Goal: Task Accomplishment & Management: Manage account settings

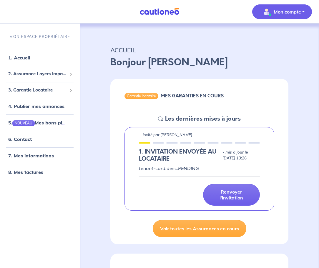
click at [303, 13] on button "Mon compte" at bounding box center [282, 11] width 60 height 15
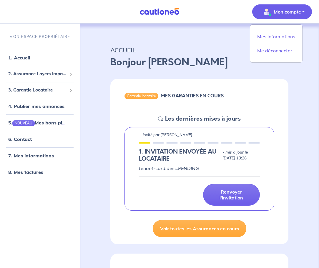
scroll to position [1, 0]
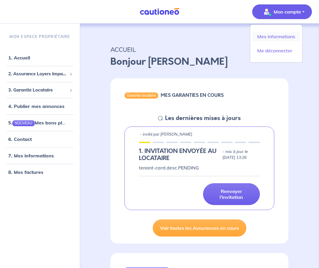
click at [290, 37] on link "Mes informations" at bounding box center [275, 36] width 47 height 9
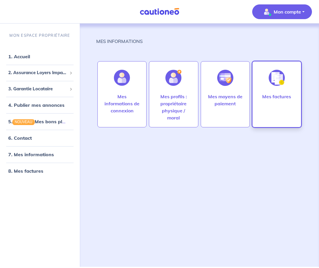
click at [278, 82] on img at bounding box center [276, 78] width 16 height 16
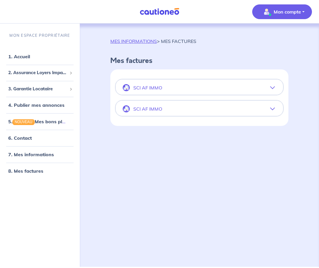
click at [271, 87] on icon "button" at bounding box center [272, 87] width 5 height 5
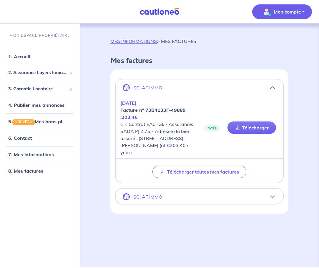
click at [296, 82] on div "MES INFORMATIONS > MES FACTURES Mes factures SCI AF IMMO [DATE] Facture nº 73B4…" at bounding box center [199, 126] width 206 height 176
click at [272, 199] on icon "button" at bounding box center [272, 196] width 5 height 5
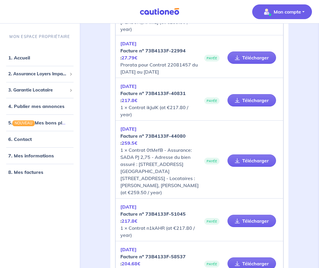
scroll to position [1324, 0]
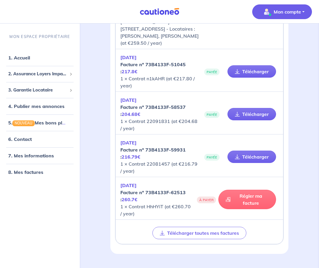
click at [237, 190] on link "Régler ma facture" at bounding box center [247, 199] width 58 height 19
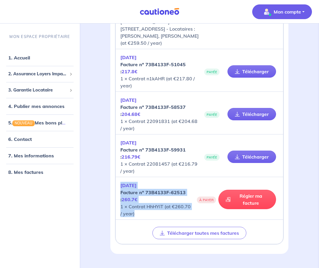
drag, startPoint x: 120, startPoint y: 171, endPoint x: 183, endPoint y: 191, distance: 65.7
click at [183, 197] on p "[DATE] Facture nº 73B4133F-62513 : 260.7€ 1 × Contrat HhHYiT (at €260.70 / year)" at bounding box center [156, 199] width 72 height 35
click at [29, 139] on link "6. Contact" at bounding box center [19, 139] width 23 height 6
click at [165, 185] on p "[DATE] Facture nº 73B4133F-62513 : 260.7€ 1 × Contrat HhHYiT (at €260.70 / year)" at bounding box center [156, 199] width 72 height 35
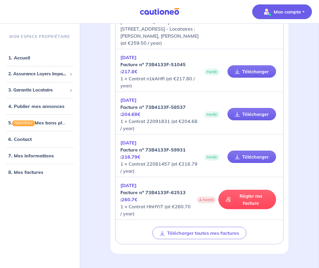
click at [120, 179] on div "[DATE] Facture nº 73B4133F-62513 : 260.7€ 1 × Contrat HhHYiT (at €260.70 / year…" at bounding box center [199, 199] width 167 height 40
drag, startPoint x: 120, startPoint y: 178, endPoint x: 163, endPoint y: 191, distance: 45.0
click at [163, 191] on p "[DATE] Facture nº 73B4133F-62513 : 260.7€ 1 × Contrat HhHYiT (at €260.70 / year)" at bounding box center [156, 199] width 72 height 35
copy p "Facture nº 73B4133F-62513 : 260.7€ 1 × Contrat HhHYiT"
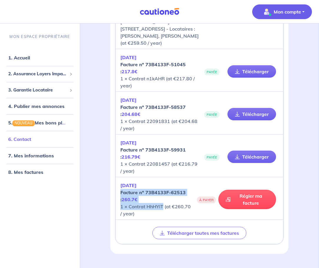
click at [23, 140] on link "6. Contact" at bounding box center [19, 139] width 23 height 6
